Goal: Navigation & Orientation: Find specific page/section

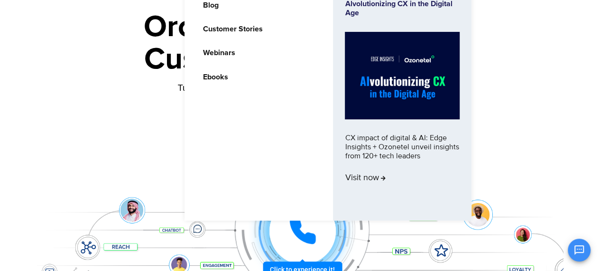
scroll to position [95, 0]
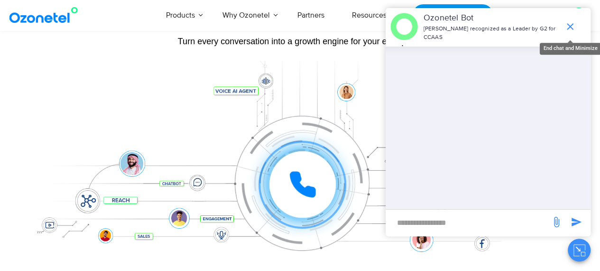
click at [569, 21] on icon "end chat or minimize" at bounding box center [570, 26] width 11 height 11
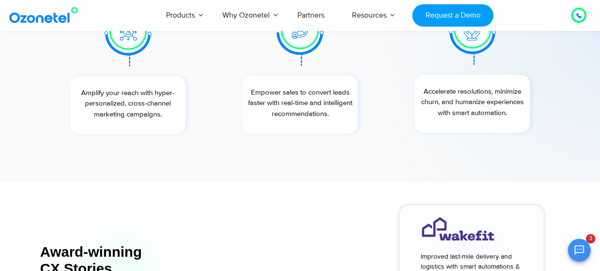
scroll to position [3512, 0]
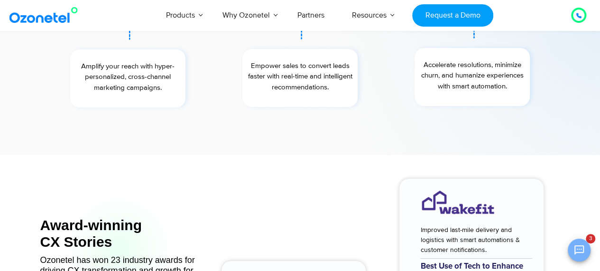
click at [590, 248] on button "Open chat" at bounding box center [579, 249] width 23 height 23
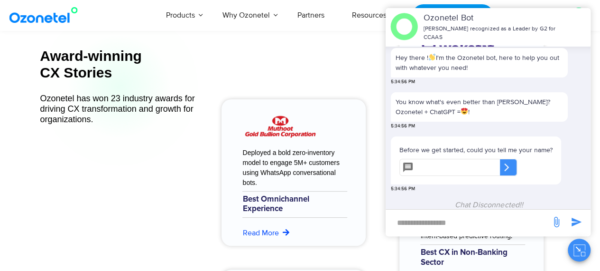
scroll to position [3750, 0]
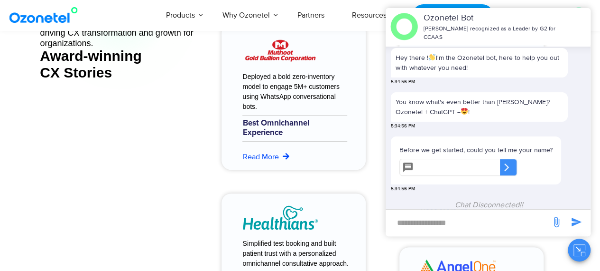
click at [375, 41] on div "Deployed a bold zero-inventory model to engage 5M+ customers using WhatsApp con…" at bounding box center [292, 181] width 178 height 491
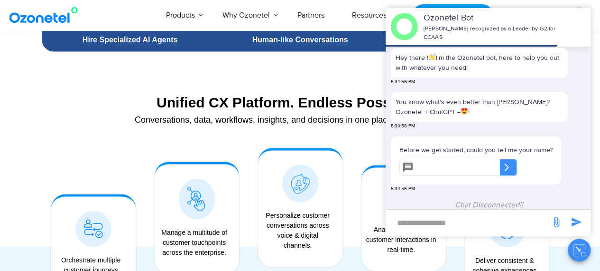
scroll to position [515, 0]
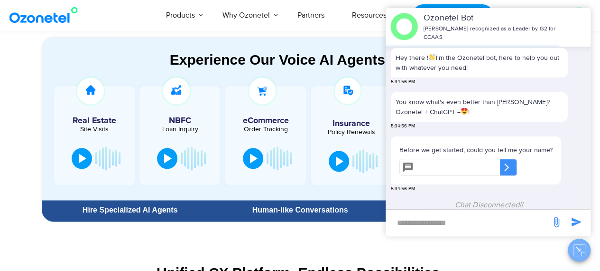
click at [580, 246] on icon "Close chat" at bounding box center [580, 250] width 12 height 12
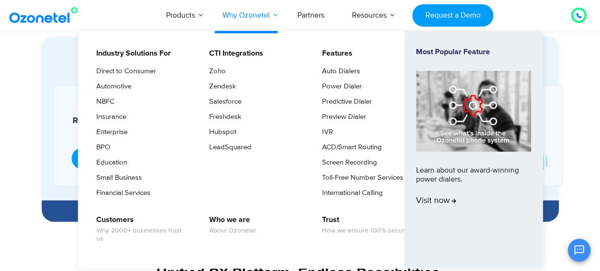
click at [271, 15] on link "Why Ozonetel" at bounding box center [246, 15] width 75 height 31
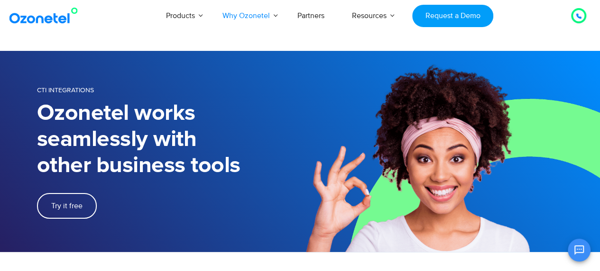
scroll to position [141, 0]
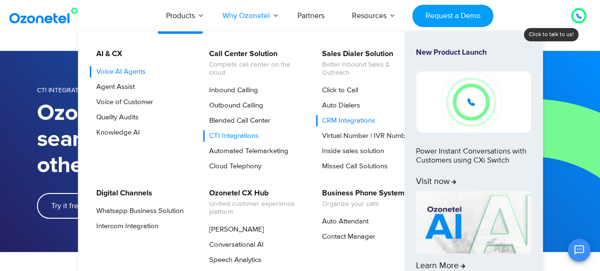
click at [129, 69] on link "Voice AI Agents" at bounding box center [118, 71] width 57 height 11
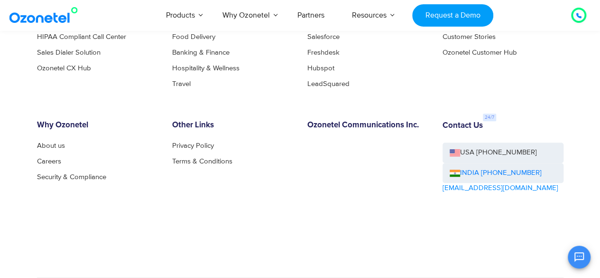
scroll to position [2015, 0]
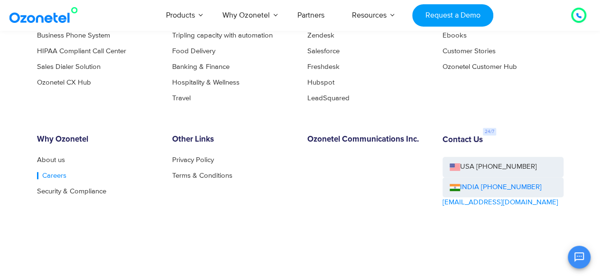
click at [46, 172] on link "Careers" at bounding box center [51, 175] width 29 height 7
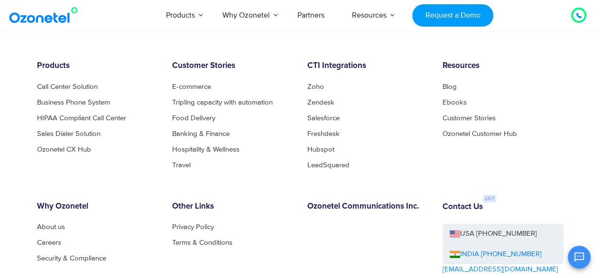
scroll to position [1464, 0]
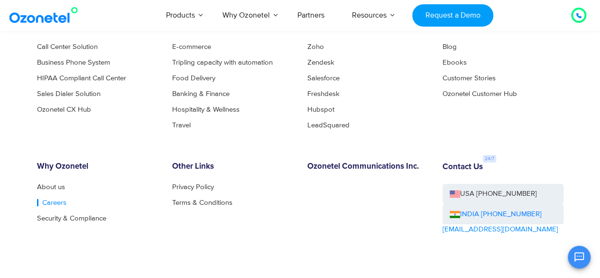
click at [47, 199] on link "Careers" at bounding box center [51, 202] width 29 height 7
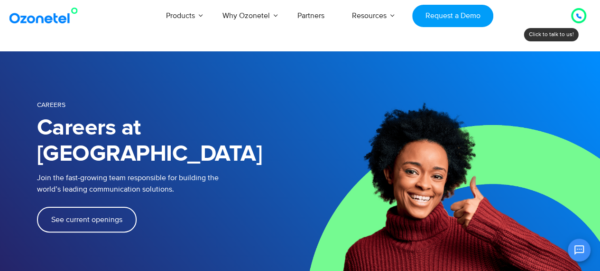
click at [71, 215] on span "See current openings" at bounding box center [86, 219] width 71 height 8
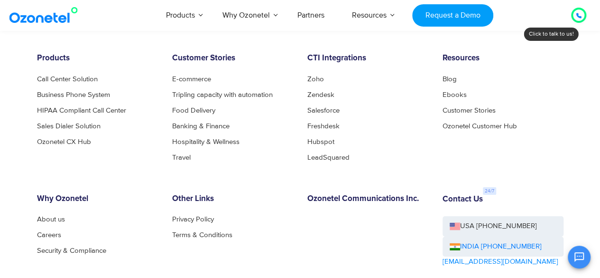
scroll to position [1464, 0]
